Goal: Task Accomplishment & Management: Manage account settings

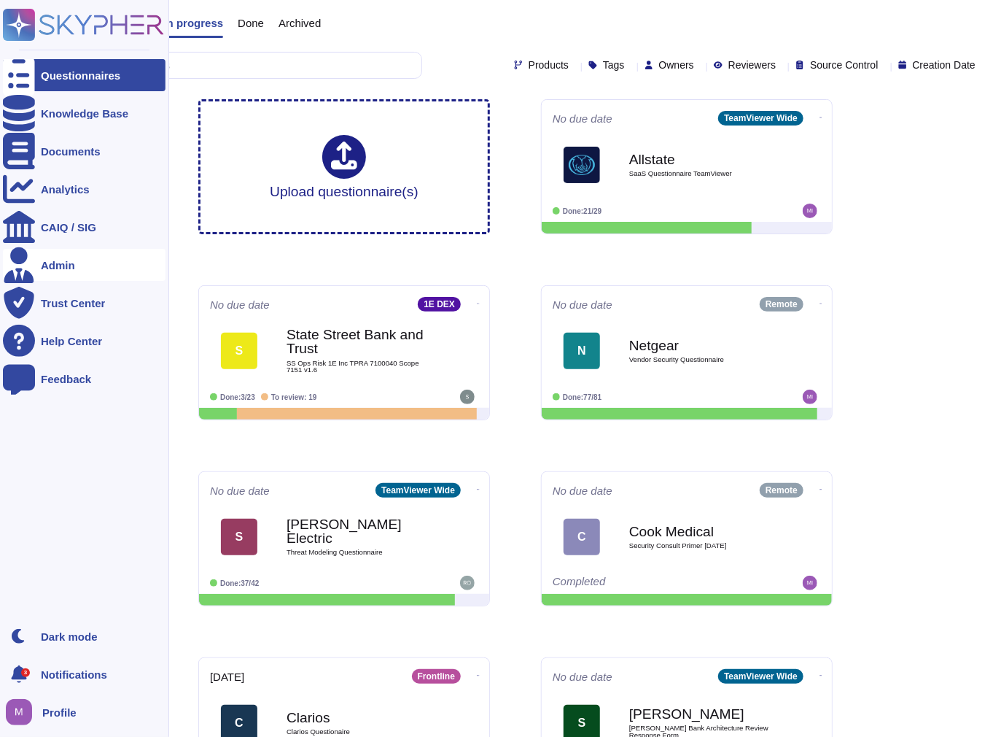
click at [42, 265] on div "Admin" at bounding box center [58, 265] width 34 height 11
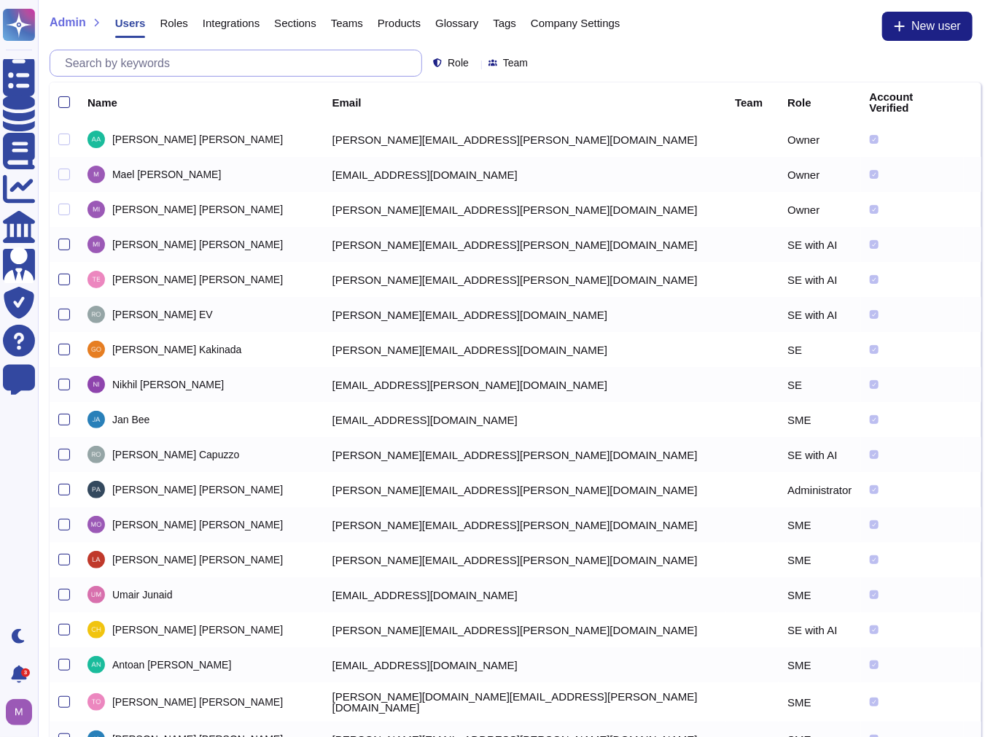
click at [179, 73] on input "text" at bounding box center [240, 63] width 364 height 26
click at [236, 52] on input "text" at bounding box center [240, 63] width 364 height 26
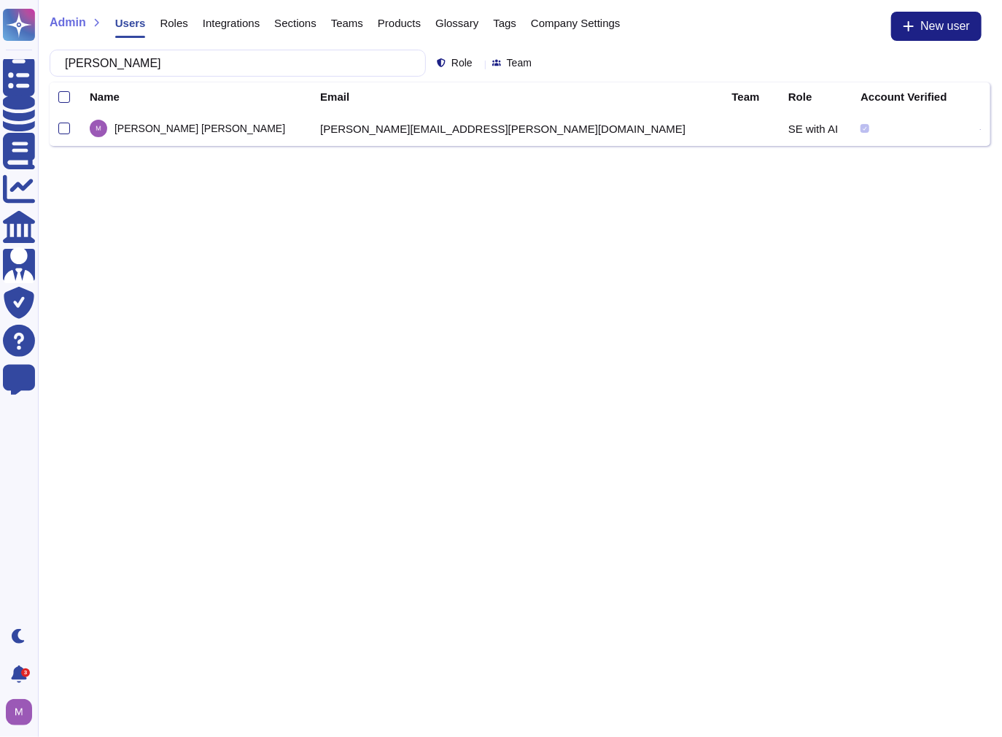
type input "[PERSON_NAME]"
click at [211, 124] on div "[PERSON_NAME]" at bounding box center [196, 129] width 213 height 18
click at [71, 128] on div at bounding box center [65, 129] width 14 height 12
click at [980, 131] on icon at bounding box center [980, 129] width 1 height 1
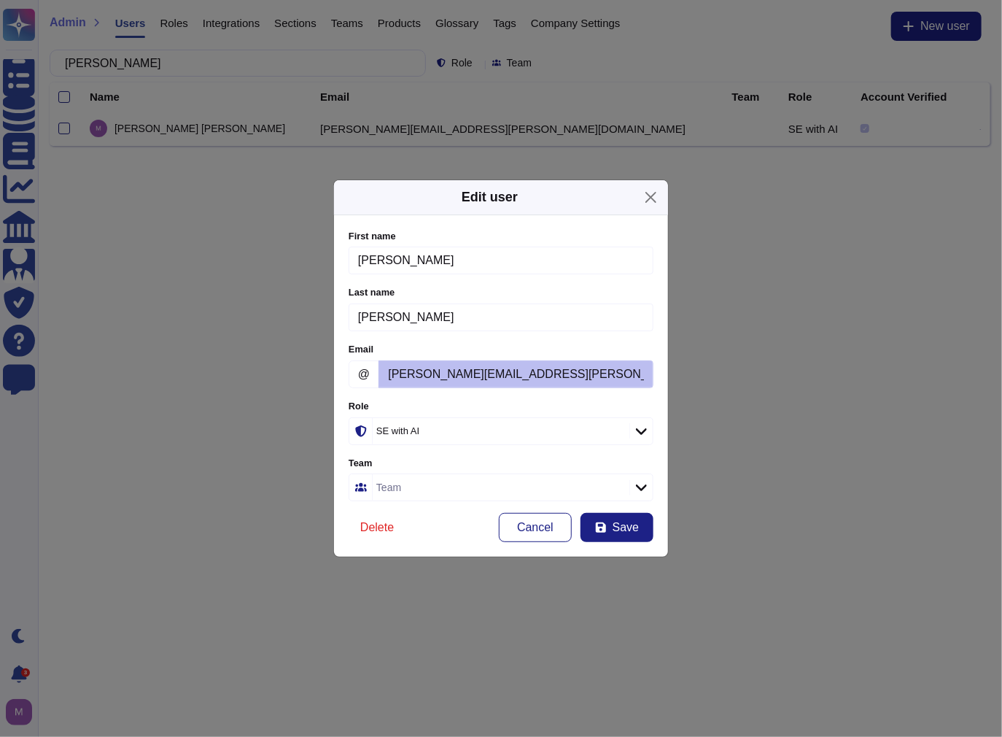
click at [487, 426] on div "SE with AI" at bounding box center [493, 430] width 235 height 9
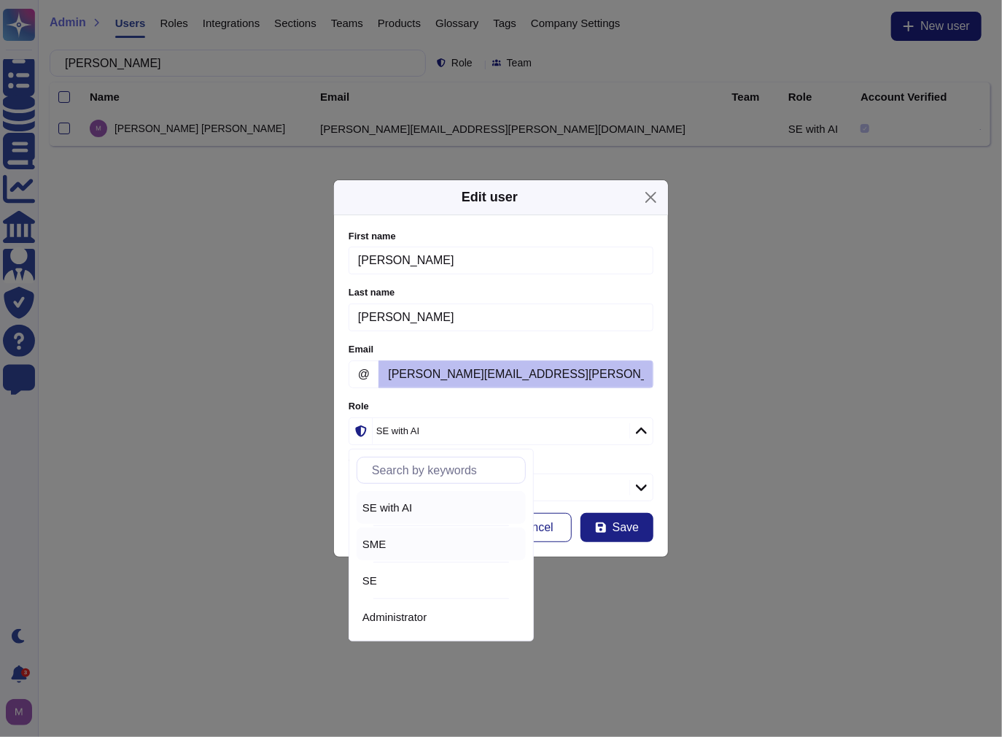
click at [413, 538] on div "SME" at bounding box center [441, 543] width 158 height 13
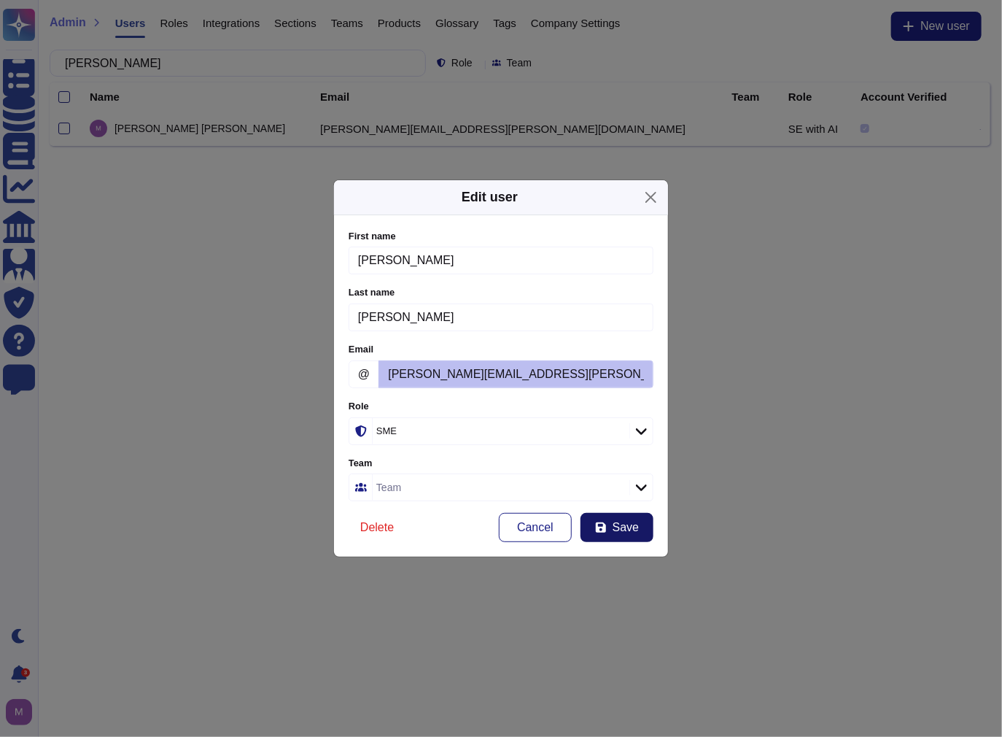
click at [613, 521] on button "Save" at bounding box center [617, 527] width 73 height 29
